Goal: Obtain resource: Download file/media

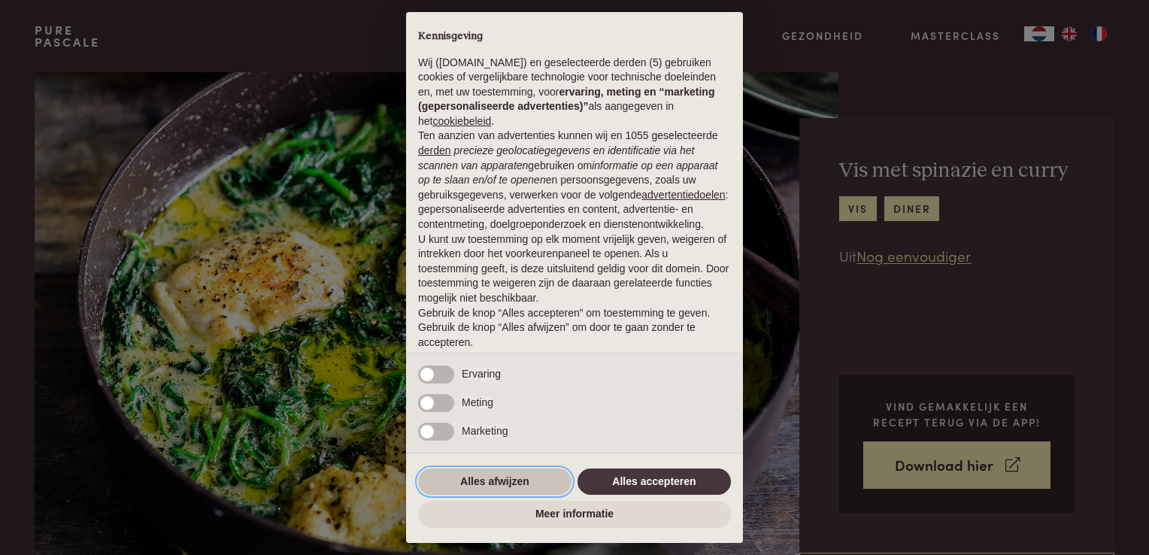
click at [510, 482] on button "Alles afwijzen" at bounding box center [494, 481] width 153 height 27
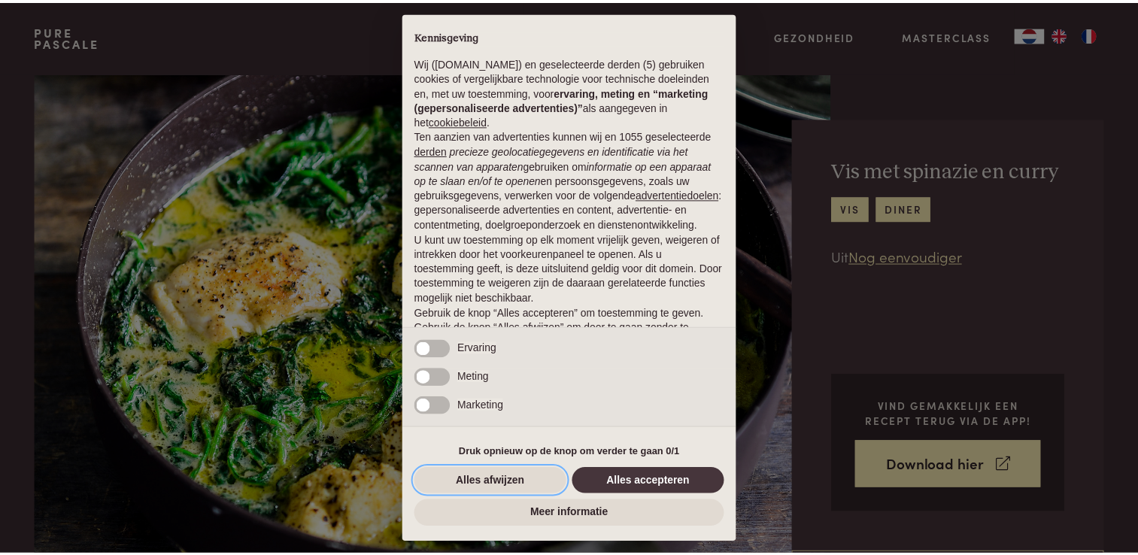
scroll to position [49, 0]
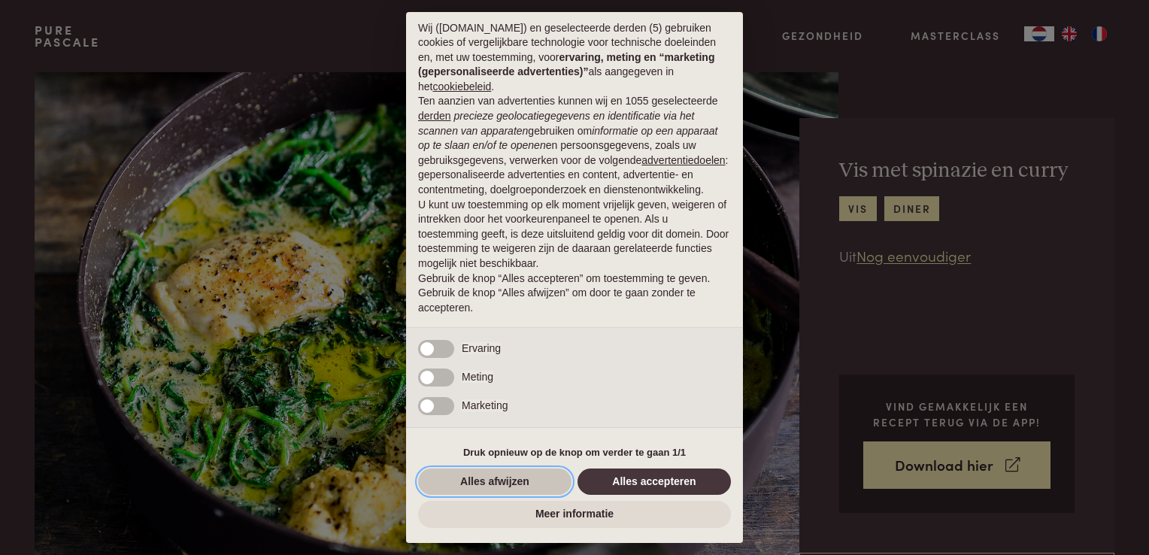
click at [514, 480] on button "Alles afwijzen" at bounding box center [494, 481] width 153 height 27
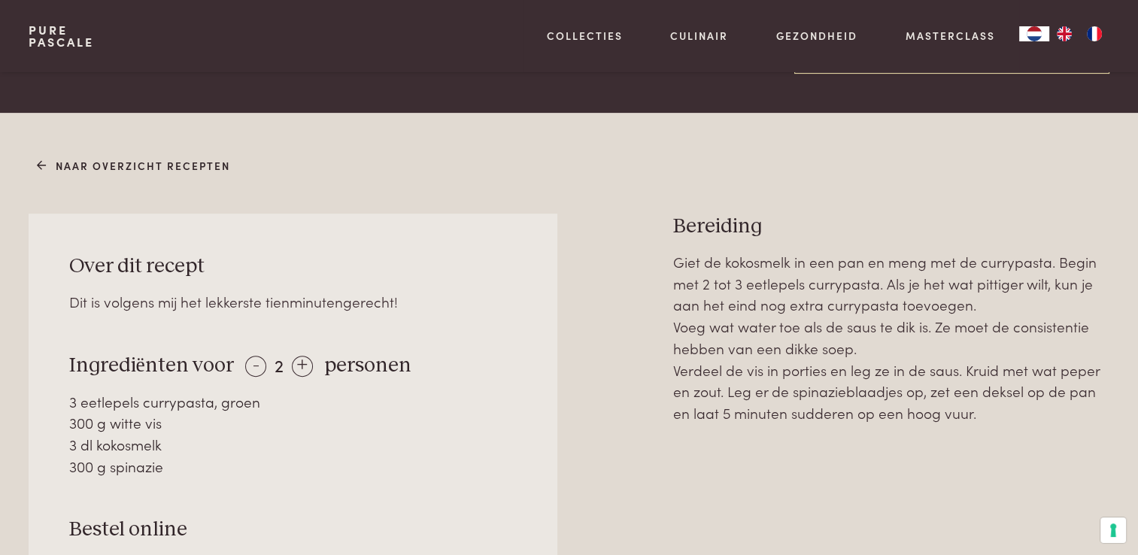
scroll to position [677, 0]
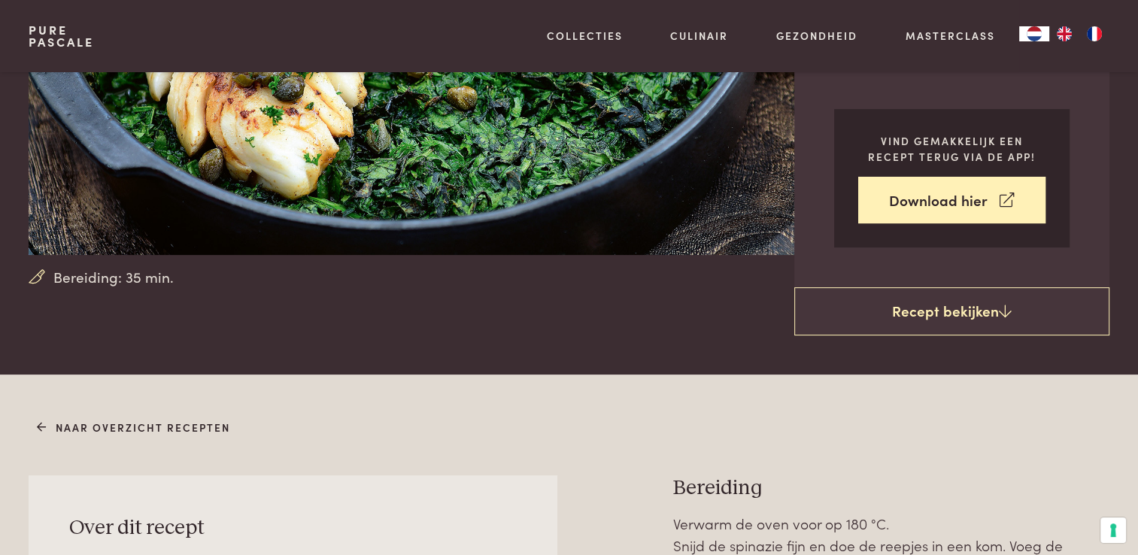
scroll to position [376, 0]
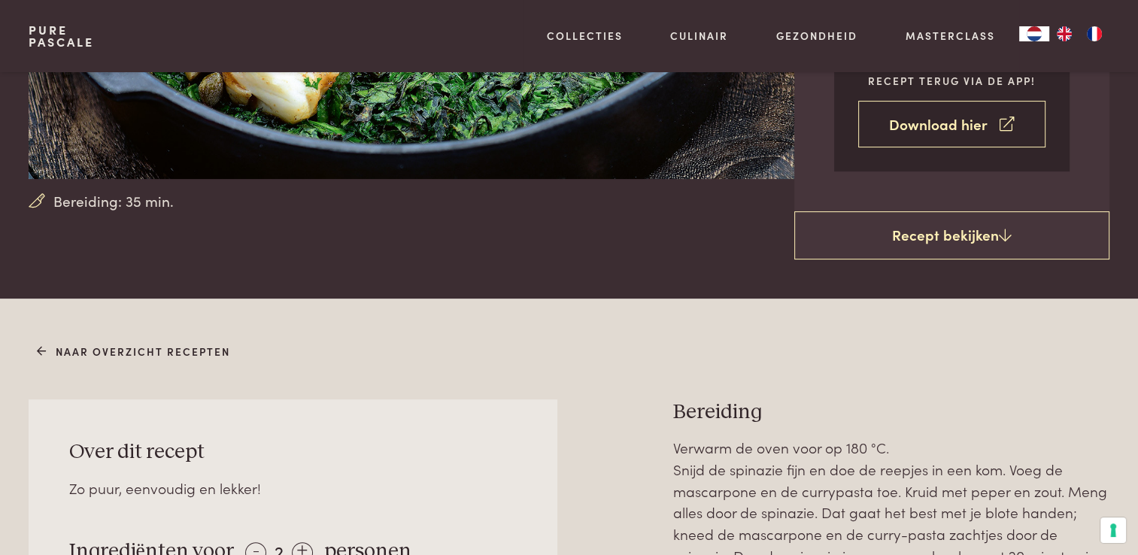
click at [932, 123] on link "Download hier" at bounding box center [951, 124] width 187 height 47
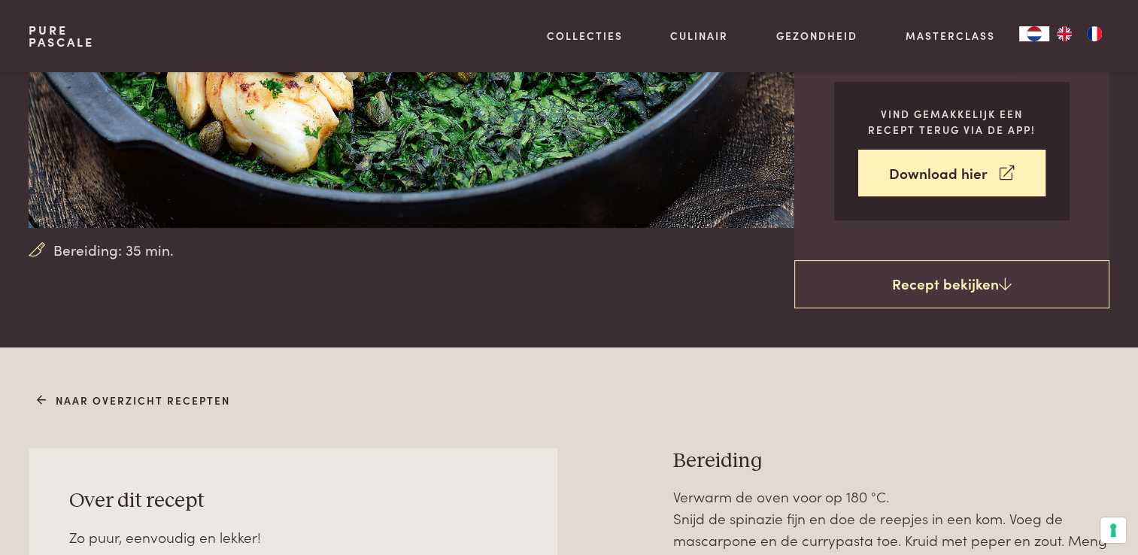
scroll to position [0, 0]
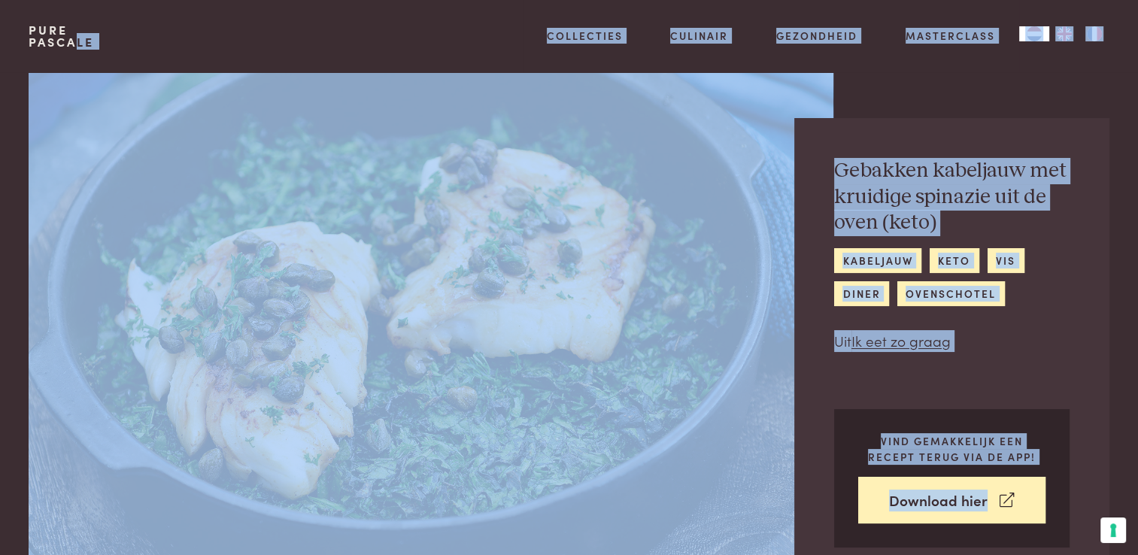
drag, startPoint x: 26, startPoint y: 62, endPoint x: 795, endPoint y: 542, distance: 906.8
copy div "Pascale Collecties Kitchenware Tableware Bathroom Interior Inspiratie Alles van…"
click at [1085, 310] on div "Gebakken kabeljauw met kruidige spinazie uit de oven (keto) kabeljauw keto vis …" at bounding box center [951, 352] width 315 height 469
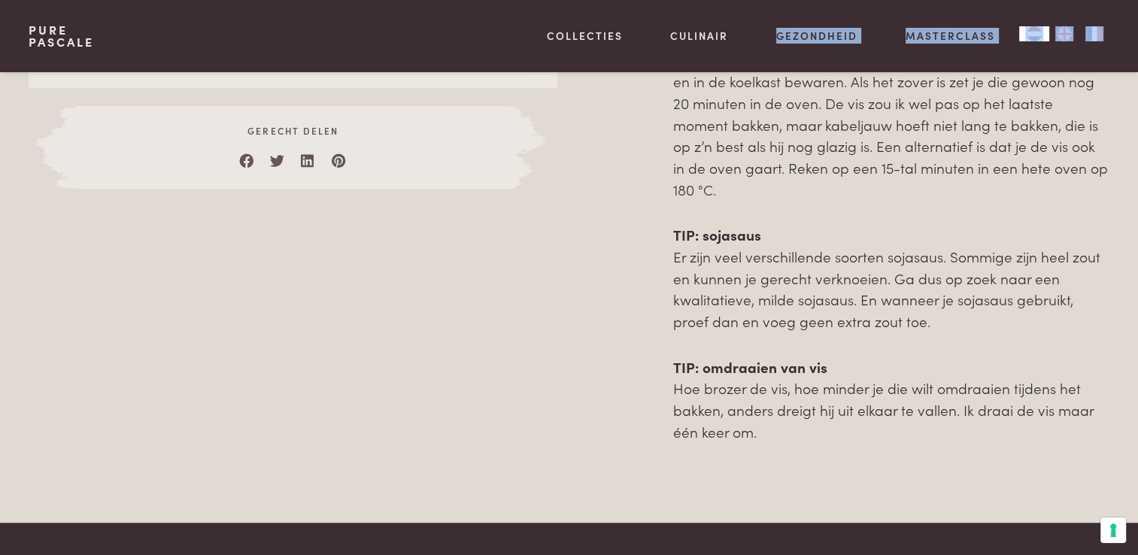
scroll to position [1126, 0]
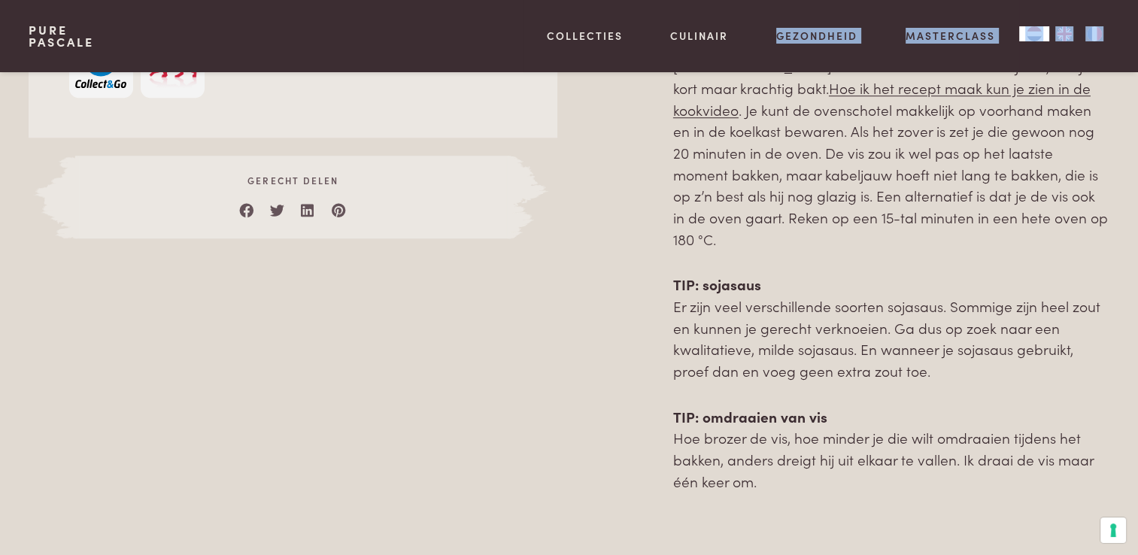
drag, startPoint x: 73, startPoint y: 380, endPoint x: 788, endPoint y: 489, distance: 723.3
click at [788, 489] on div "Naar overzicht recepten Over dit recept Zo puur, eenvoudig en lekker! Ingrediën…" at bounding box center [569, 60] width 1138 height 1024
copy div "Over dit recept Zo puur, eenvoudig en lekker! Ingrediënten voor - 2 + personen …"
